Goal: Task Accomplishment & Management: Complete application form

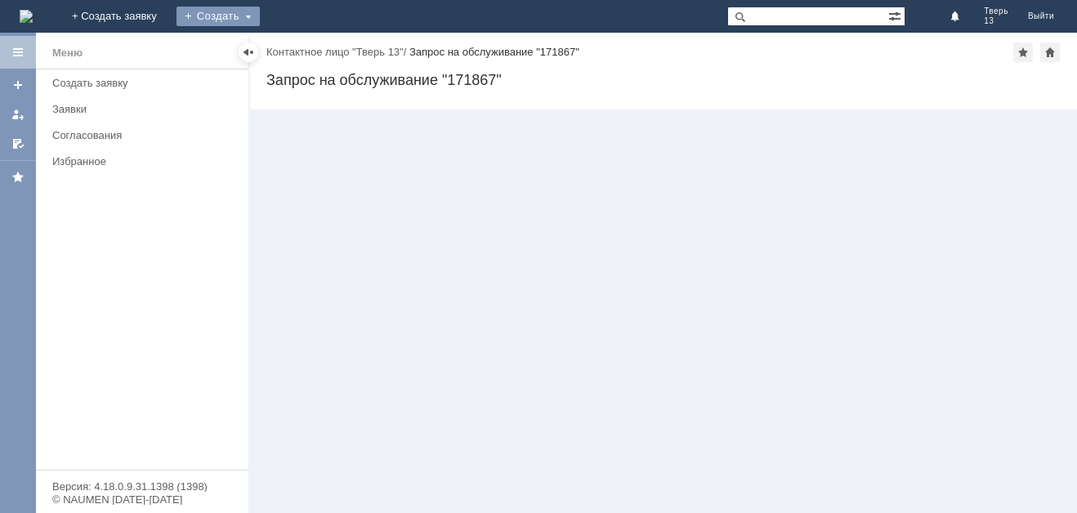
click at [260, 14] on div "Создать" at bounding box center [218, 17] width 83 height 20
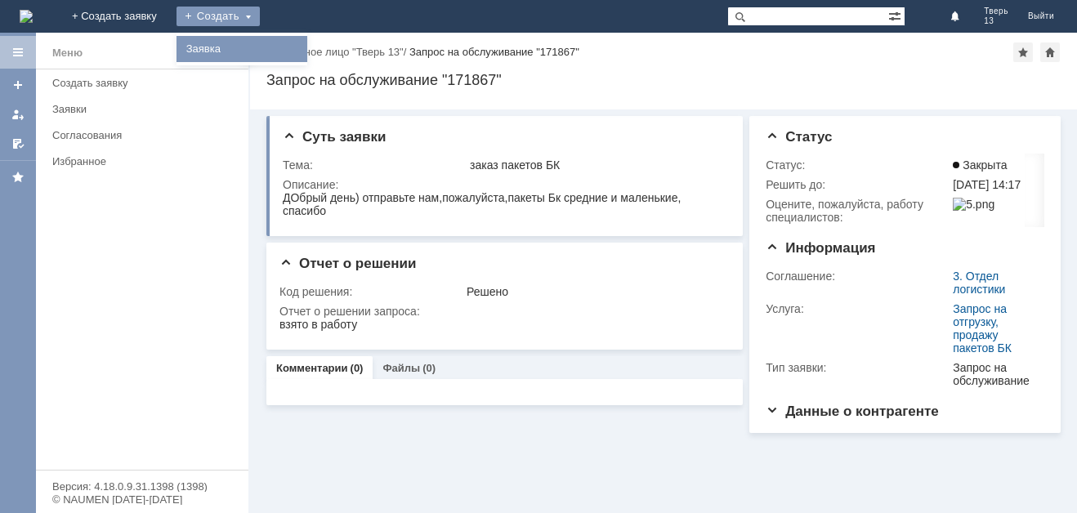
click at [304, 45] on link "Заявка" at bounding box center [242, 49] width 124 height 20
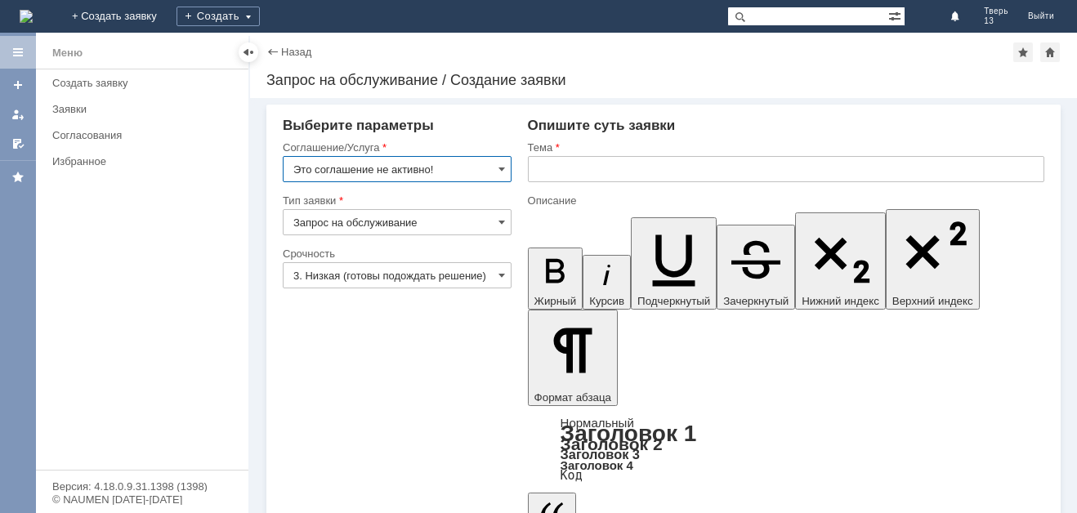
click at [499, 161] on input "Это соглашение не активно!" at bounding box center [397, 169] width 229 height 26
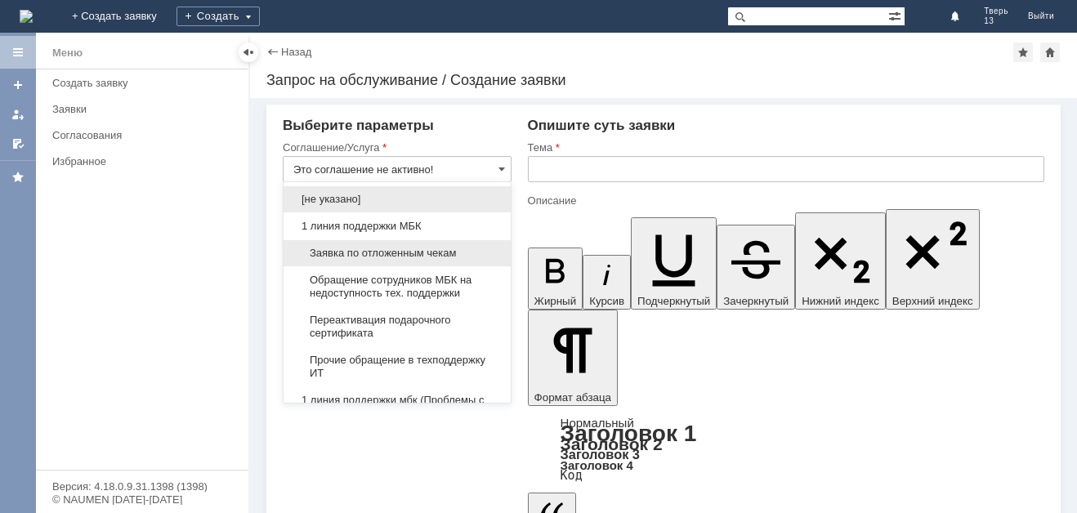
click at [409, 255] on span "Заявка по отложенным чекам" at bounding box center [397, 253] width 208 height 13
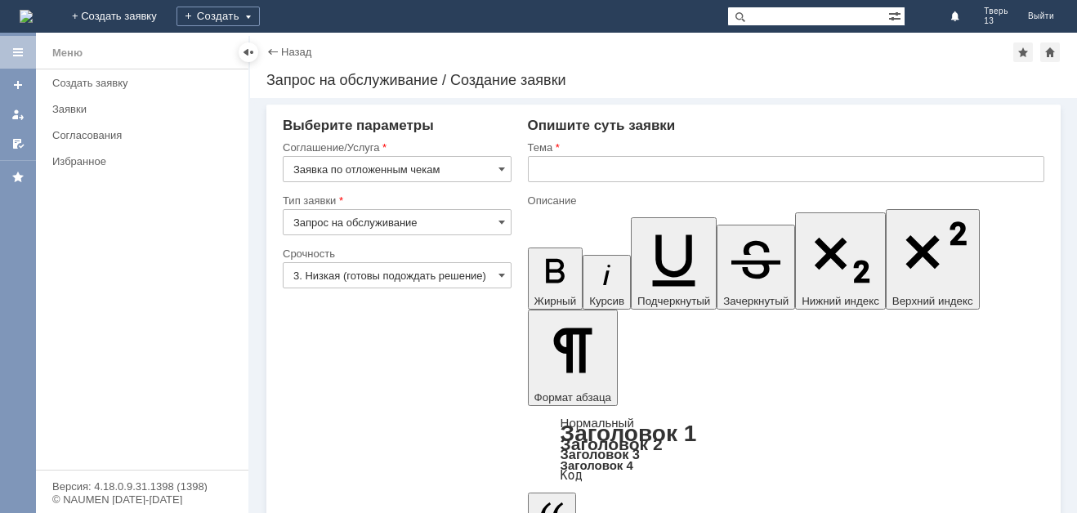
type input "Заявка по отложенным чекам"
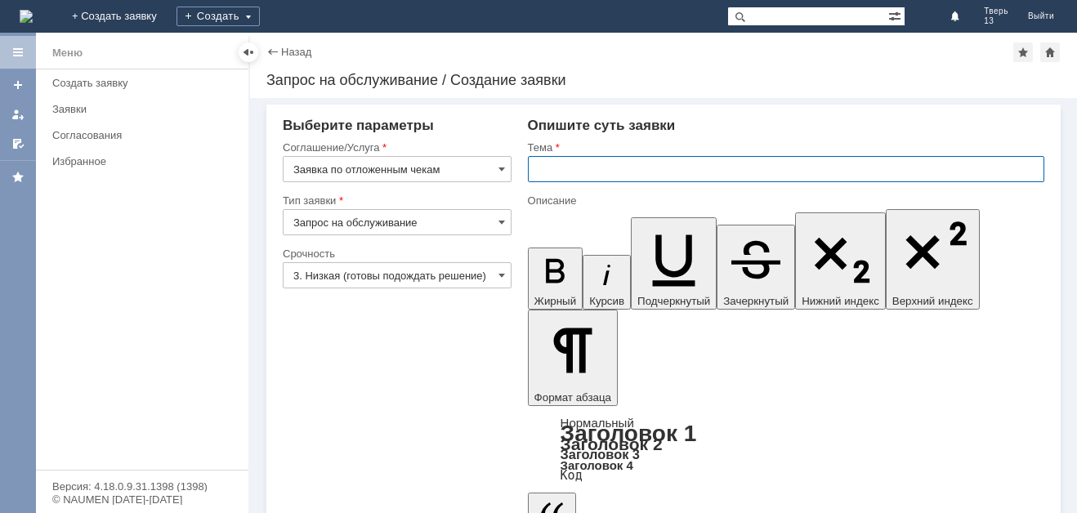
click at [560, 167] on input "text" at bounding box center [786, 169] width 517 height 26
type input "оч"
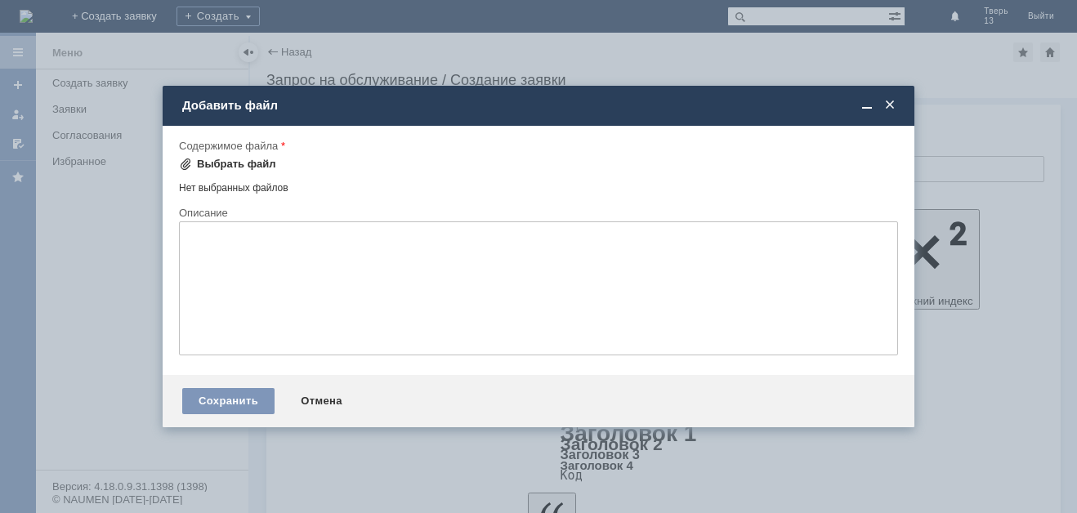
click at [247, 161] on div "Выбрать файл" at bounding box center [236, 164] width 79 height 13
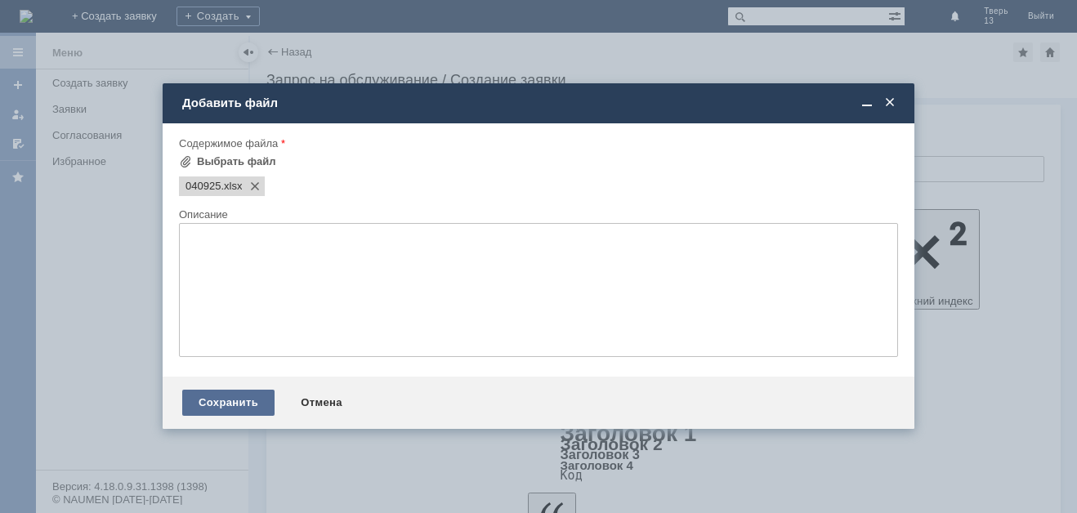
click at [219, 399] on div "Сохранить" at bounding box center [228, 403] width 92 height 26
